Goal: Transaction & Acquisition: Purchase product/service

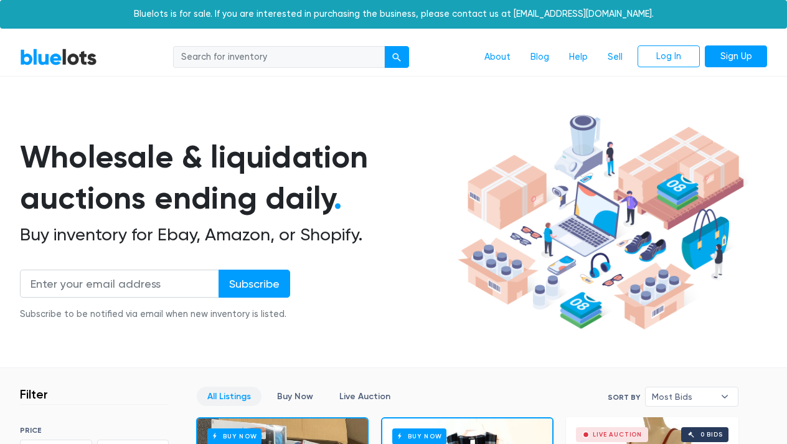
click at [262, 54] on input "search" at bounding box center [279, 57] width 212 height 22
type input "cell phones"
click at [397, 56] on button "submit" at bounding box center [396, 57] width 25 height 22
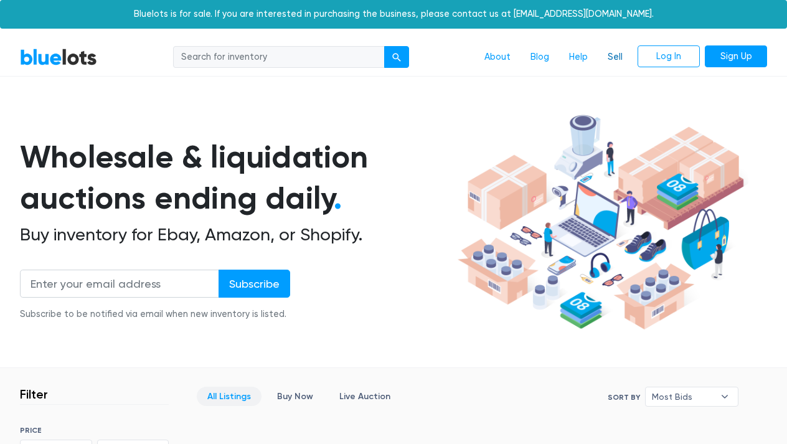
click at [616, 54] on link "Sell" at bounding box center [615, 57] width 35 height 24
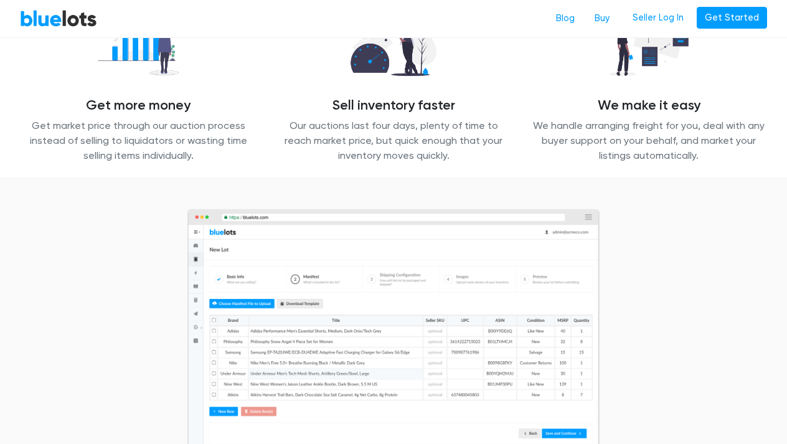
scroll to position [229, 0]
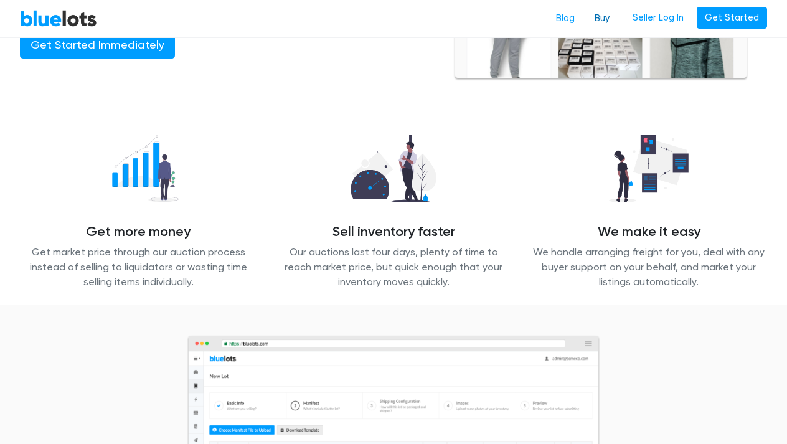
click at [607, 21] on link "Buy" at bounding box center [602, 19] width 35 height 24
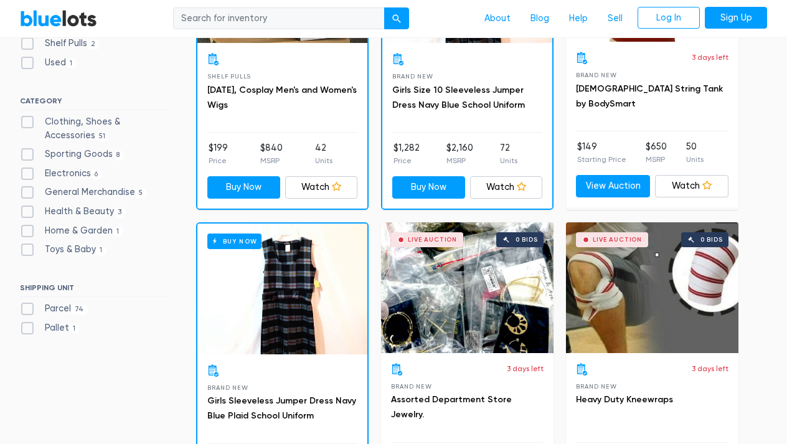
scroll to position [507, 0]
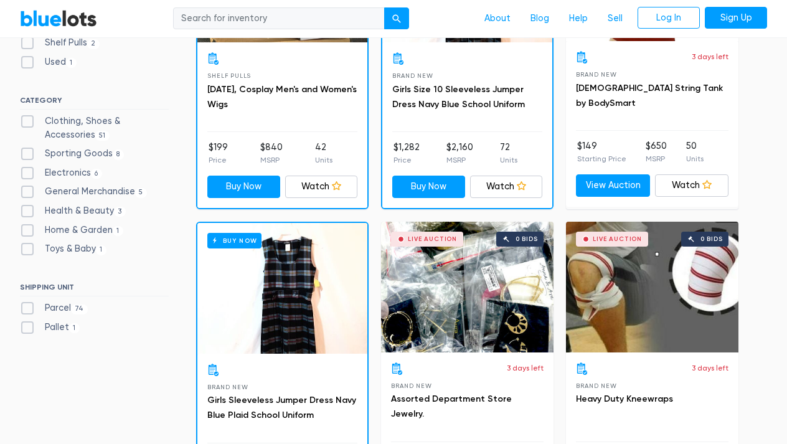
click at [57, 166] on label "Electronics 6" at bounding box center [61, 173] width 82 height 14
click at [28, 166] on input "Electronics 6" at bounding box center [24, 170] width 8 height 8
checkbox input "true"
